Goal: Task Accomplishment & Management: Use online tool/utility

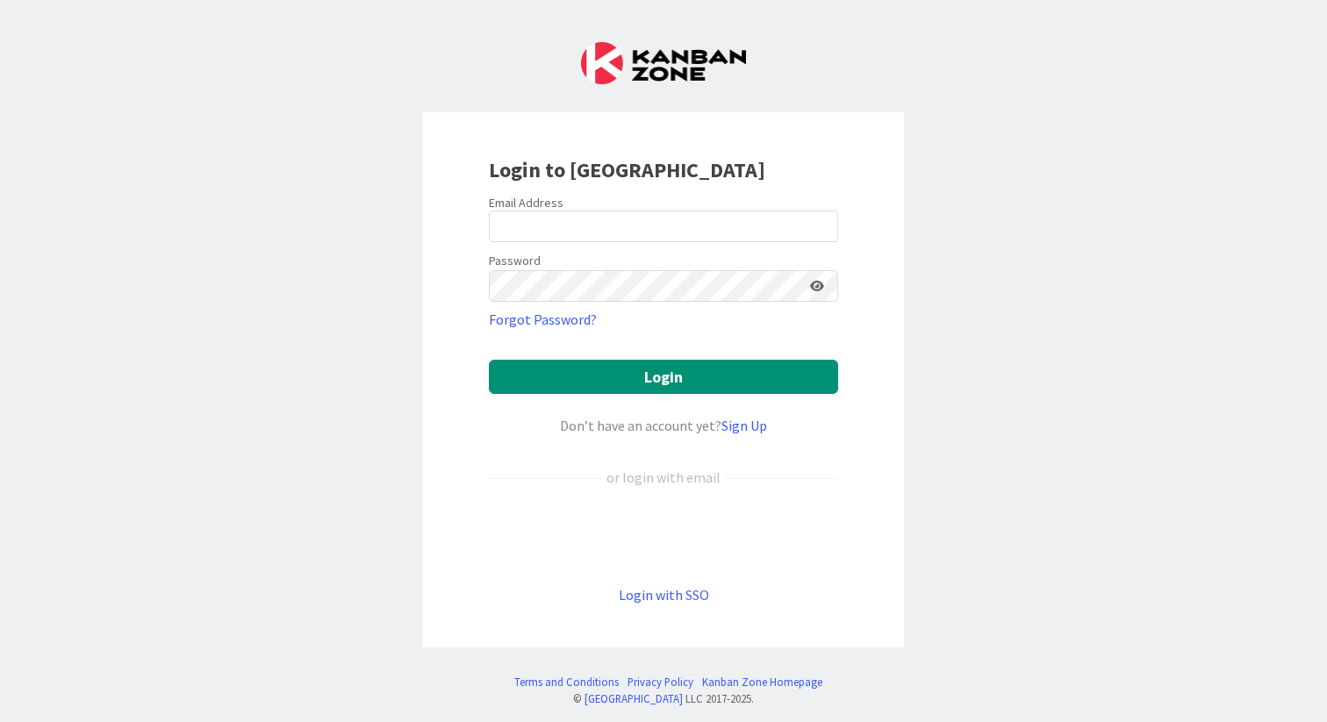
click at [521, 209] on label "Email Address" at bounding box center [526, 203] width 75 height 16
click at [530, 219] on input "email" at bounding box center [663, 227] width 349 height 32
type input "[PERSON_NAME][EMAIL_ADDRESS][DOMAIN_NAME]"
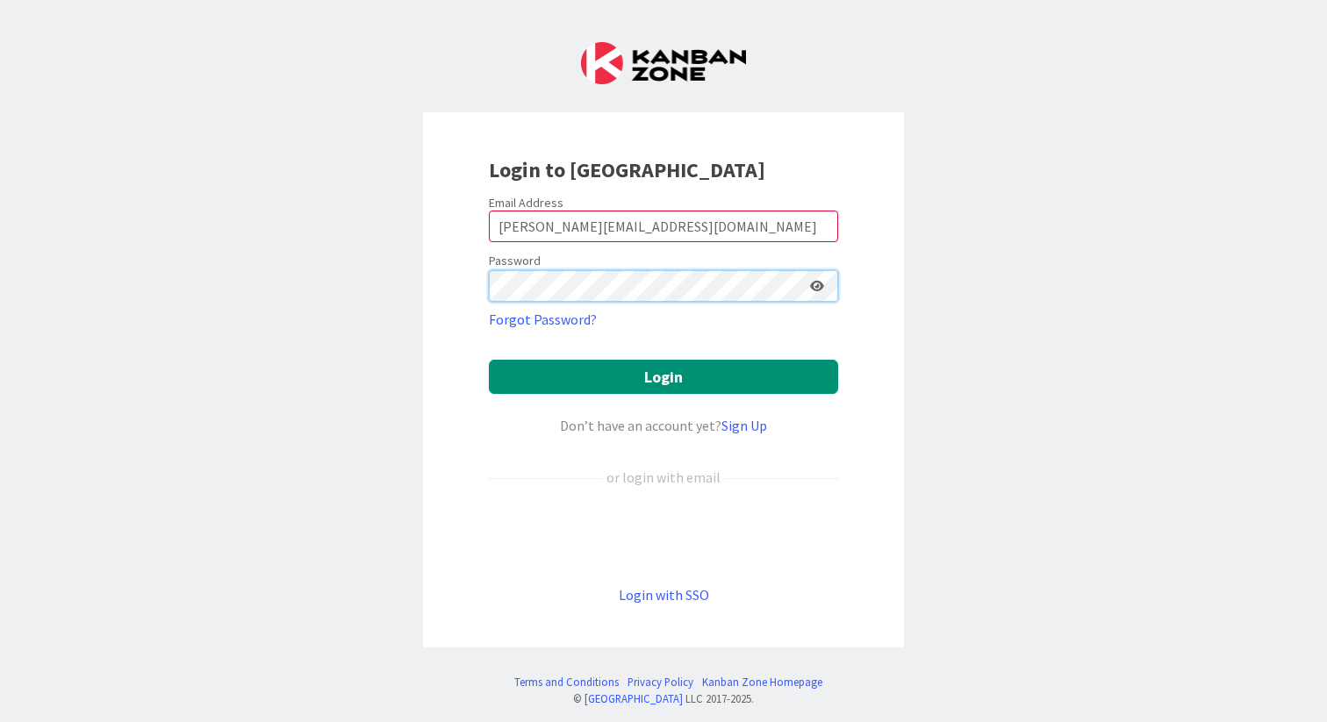
click at [489, 360] on button "Login" at bounding box center [663, 377] width 349 height 34
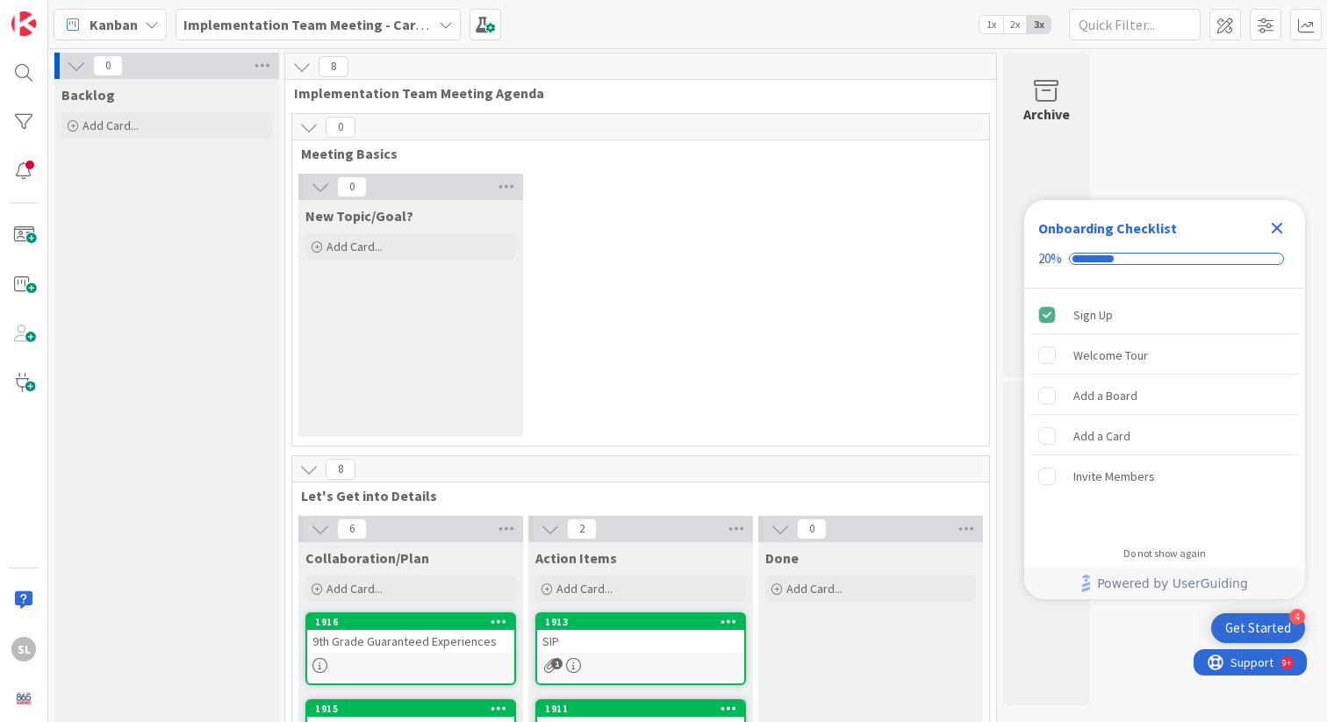
click at [237, 16] on b "Implementation Team Meeting - Career Themed" at bounding box center [337, 25] width 308 height 18
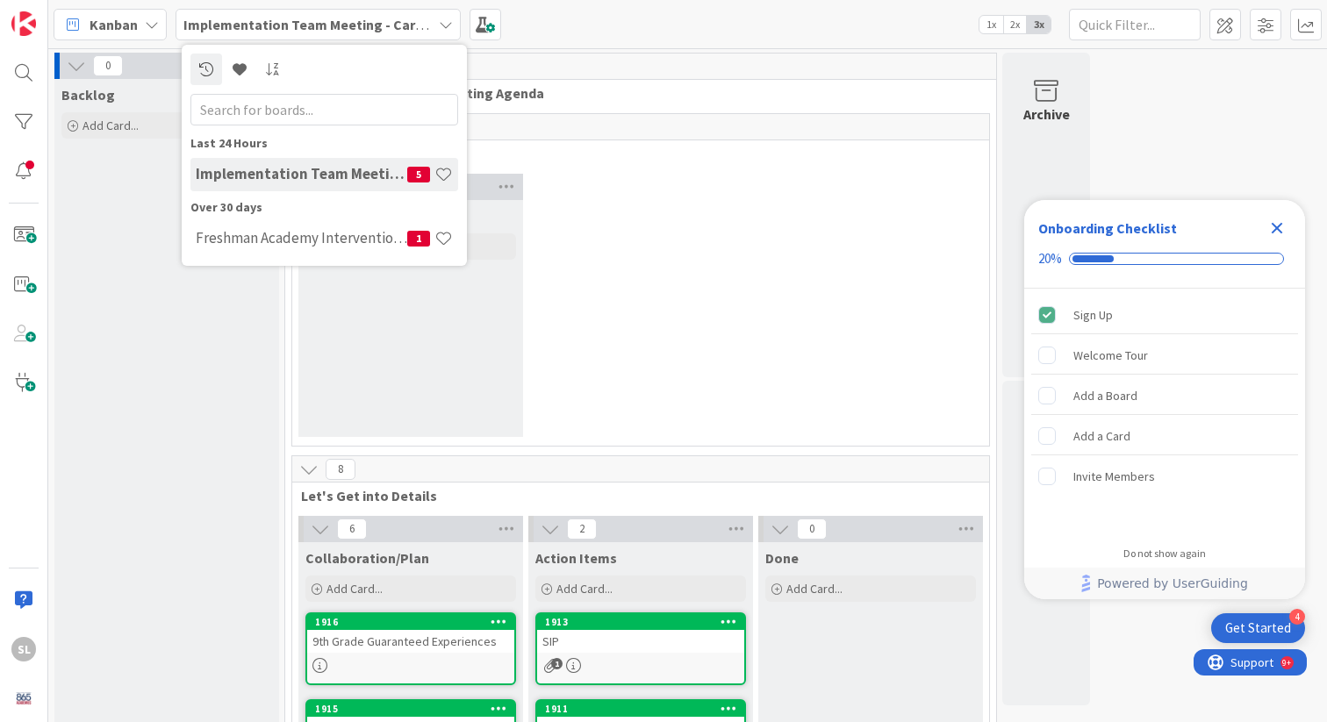
click at [161, 330] on div "Backlog Add Card..." at bounding box center [166, 624] width 225 height 1090
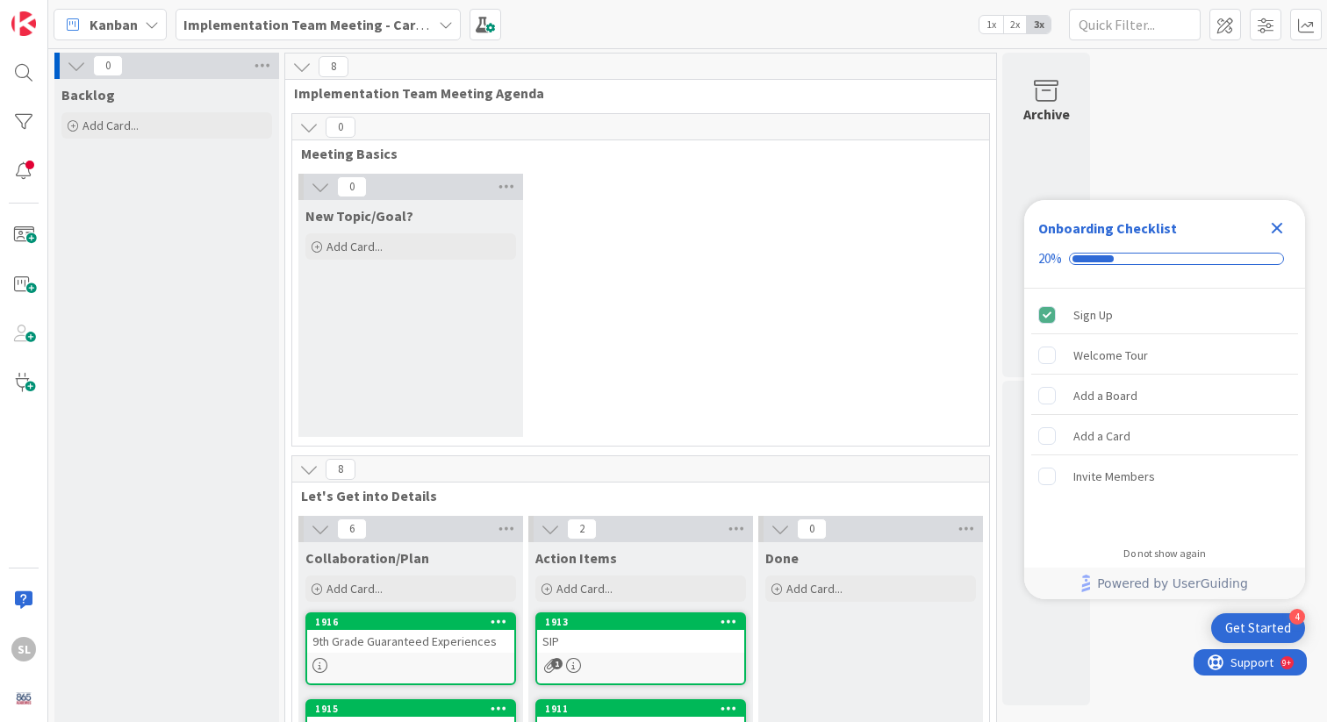
click at [1279, 226] on icon "Close Checklist" at bounding box center [1277, 228] width 11 height 11
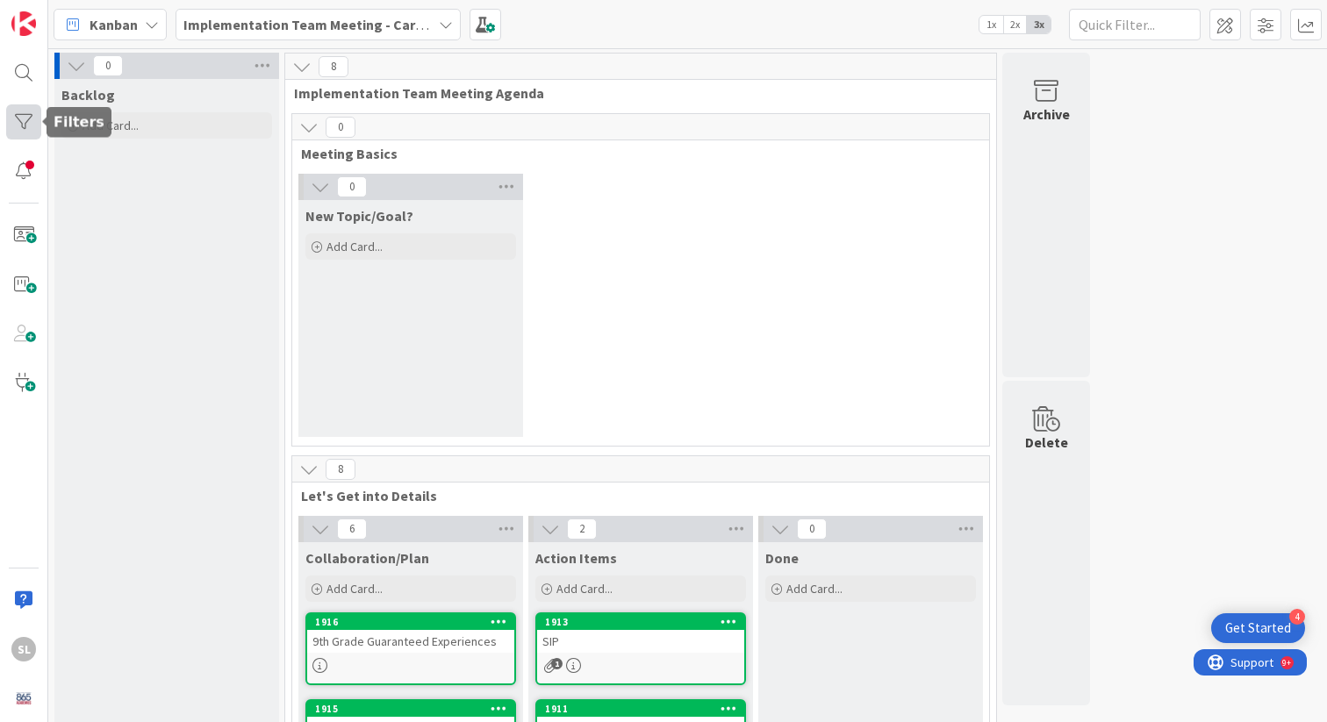
click at [29, 128] on div at bounding box center [23, 121] width 35 height 35
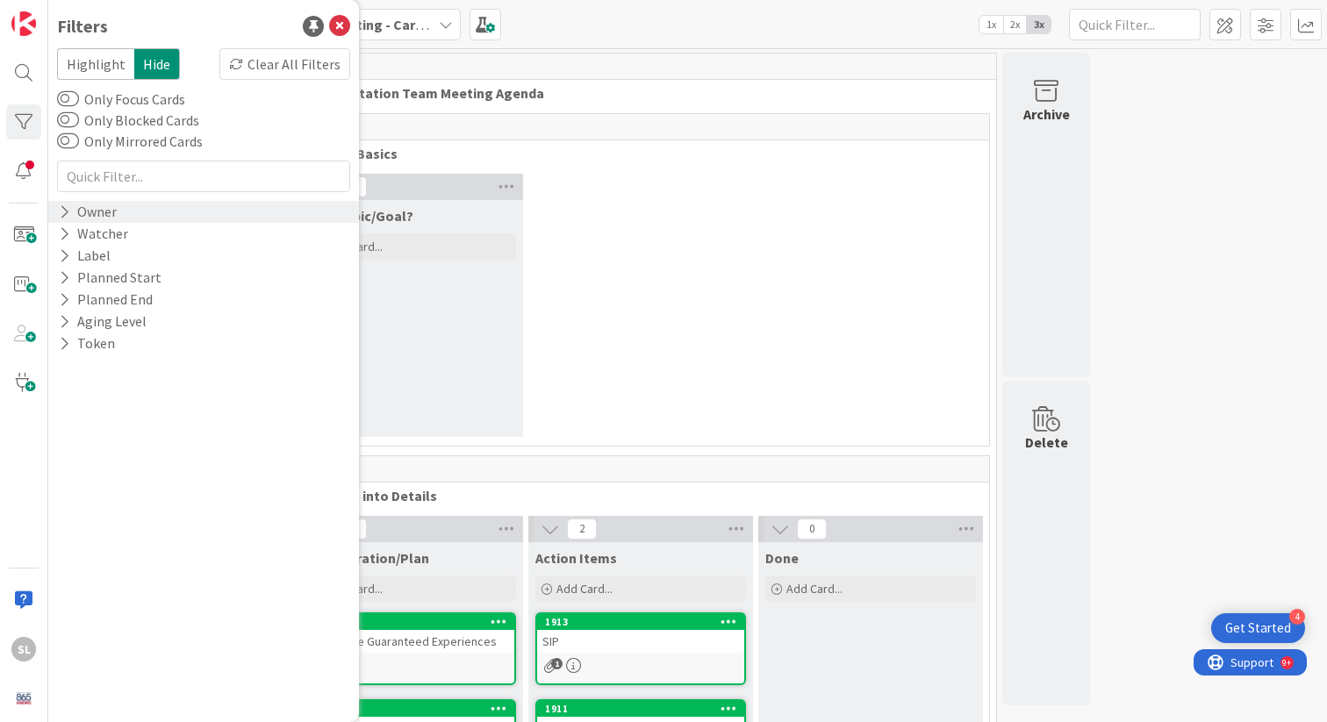
click at [64, 214] on icon at bounding box center [64, 212] width 11 height 15
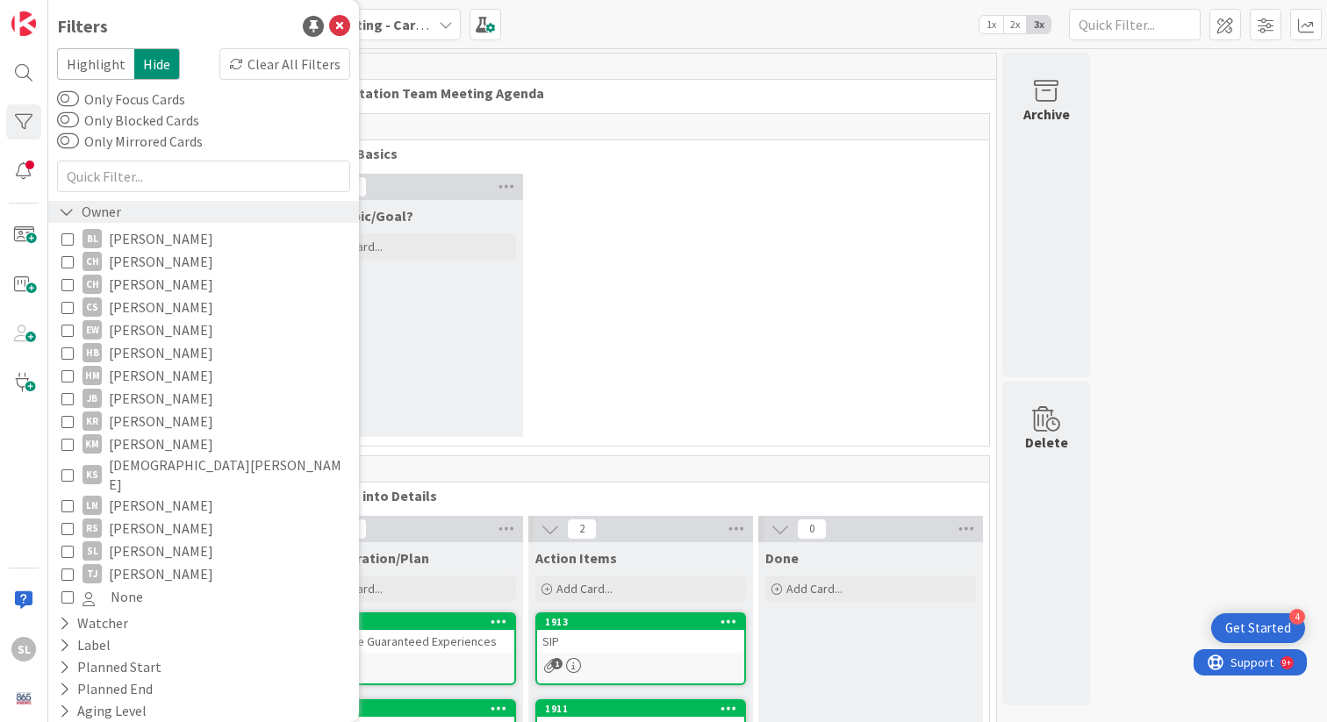
click at [65, 209] on icon at bounding box center [67, 212] width 16 height 15
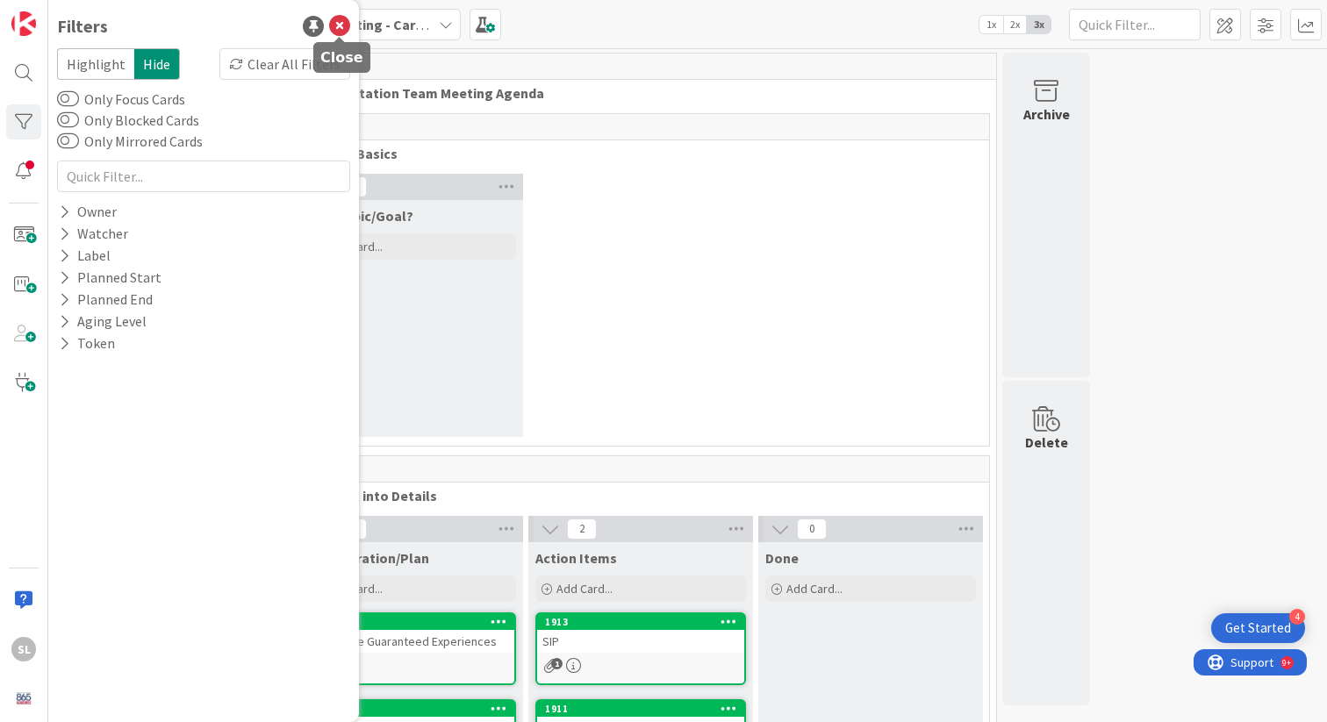
click at [339, 25] on icon at bounding box center [339, 26] width 21 height 21
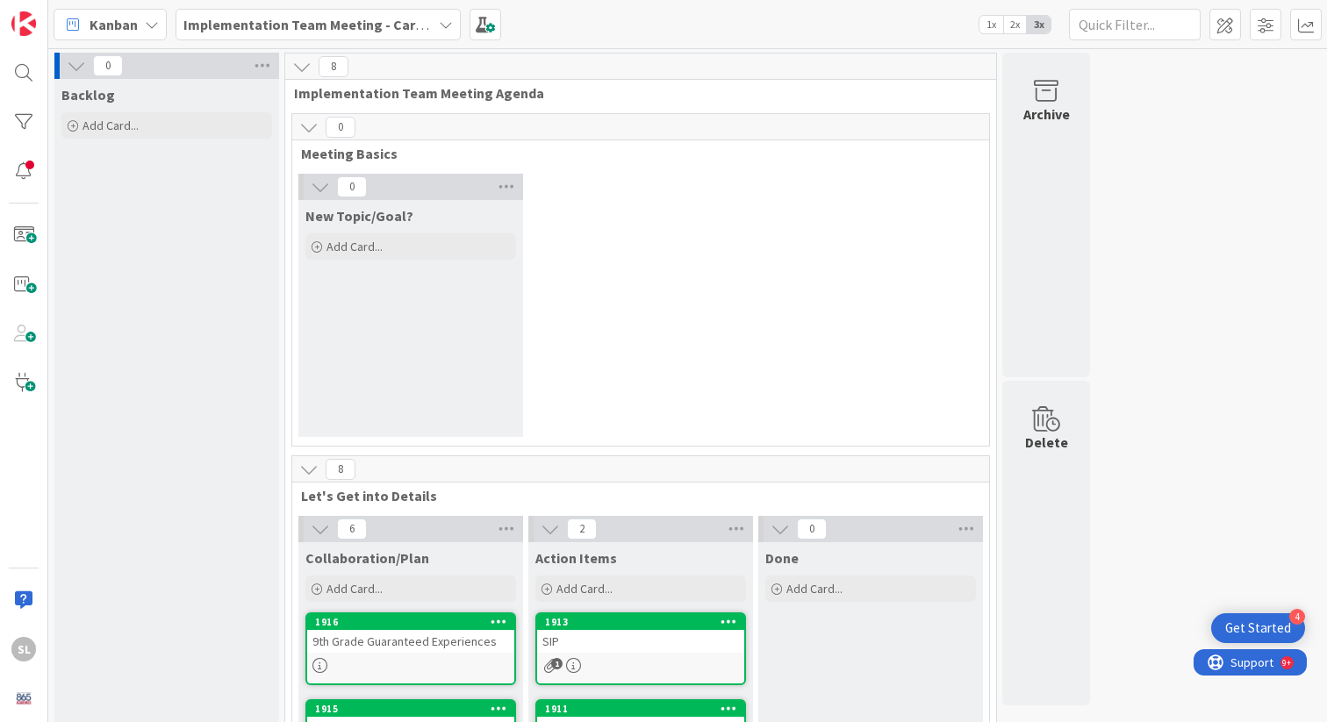
click at [451, 23] on icon at bounding box center [446, 25] width 14 height 14
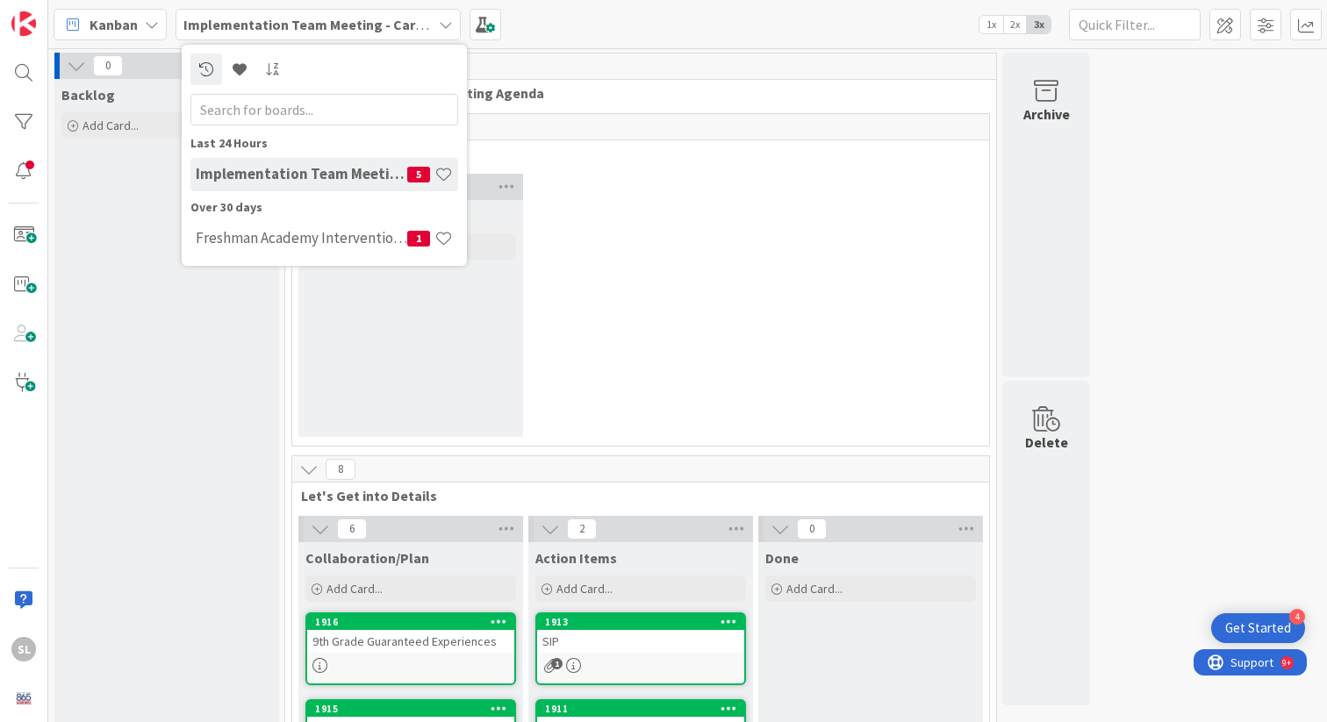
click at [451, 24] on icon at bounding box center [446, 25] width 14 height 14
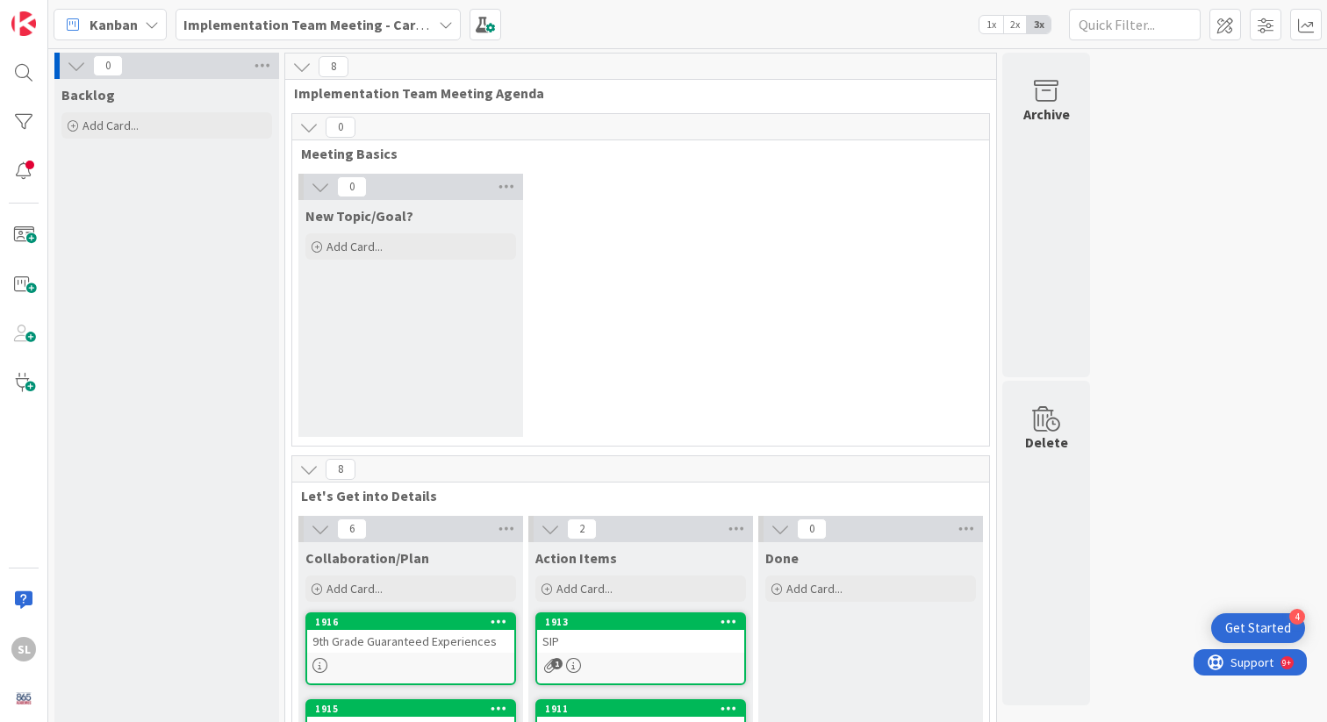
click at [451, 24] on icon at bounding box center [446, 25] width 14 height 14
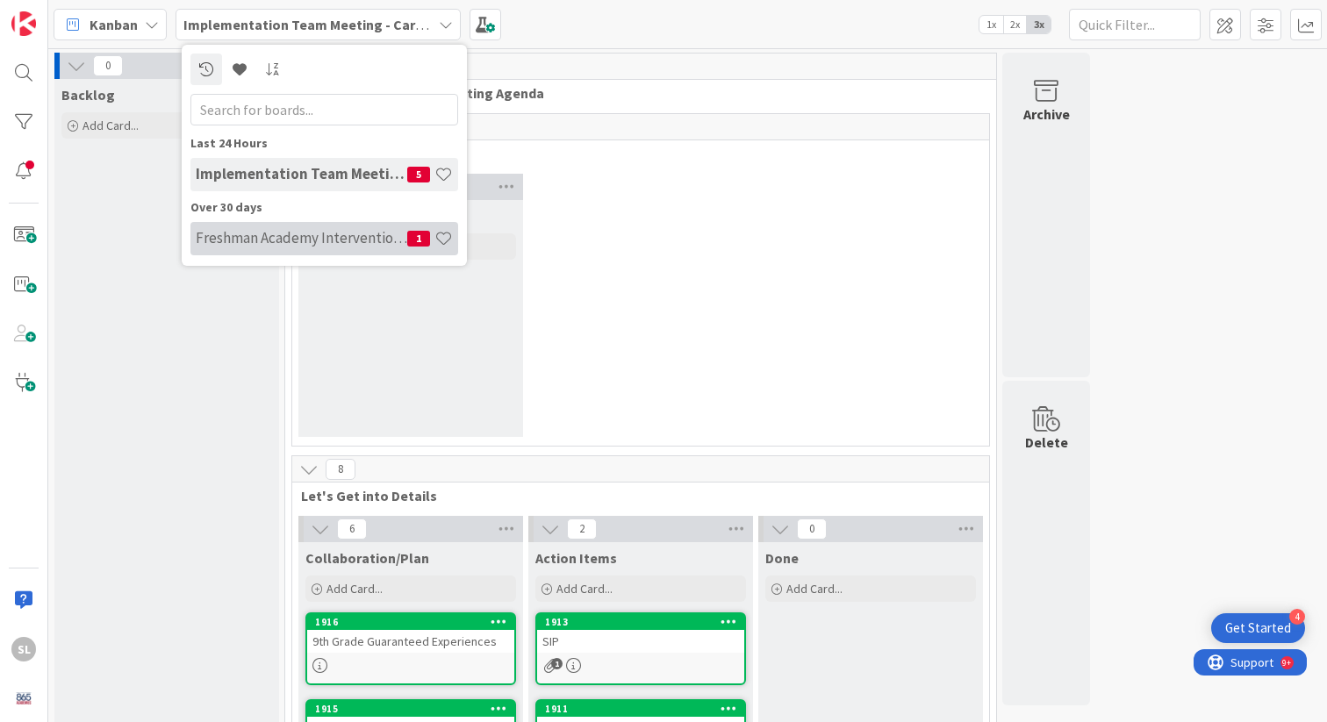
click at [236, 246] on h4 "Freshman Academy Intervention - [DATE]-[DATE]" at bounding box center [302, 238] width 212 height 18
